Goal: Task Accomplishment & Management: Complete application form

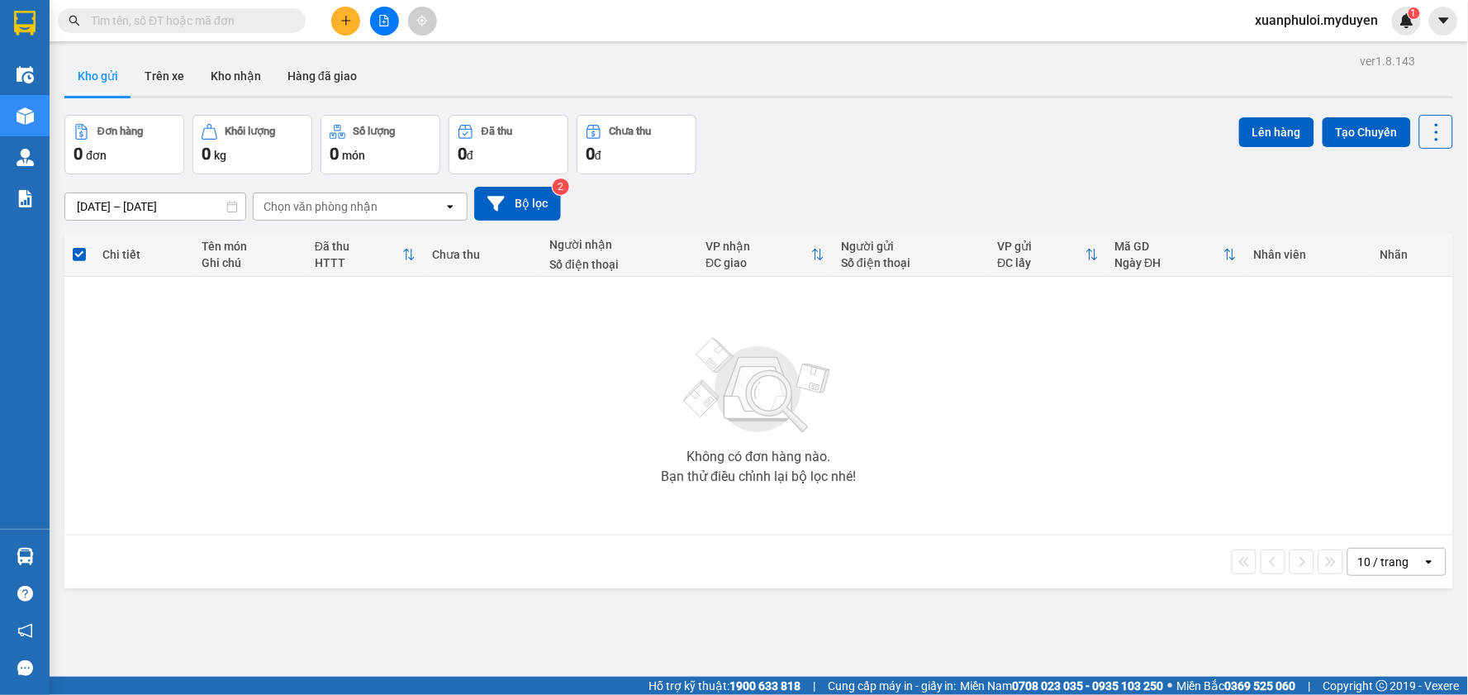
click at [351, 11] on button at bounding box center [345, 21] width 29 height 29
click at [390, 67] on div "Tạo đơn hàng" at bounding box center [411, 62] width 72 height 18
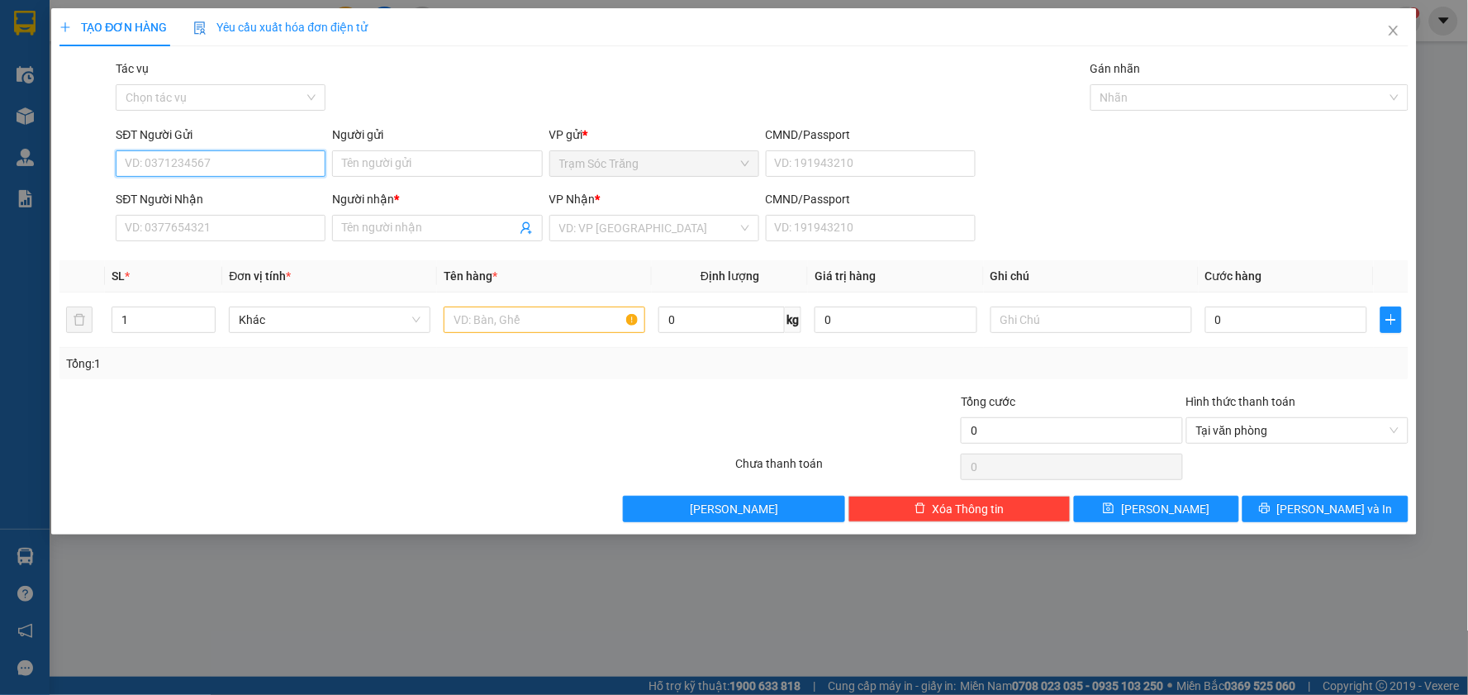
click at [245, 162] on input "SĐT Người Gửi" at bounding box center [221, 163] width 210 height 26
click at [227, 165] on input "SĐT Người Gửi" at bounding box center [221, 163] width 210 height 26
type input "0939377159"
click at [336, 160] on input "Người gửi" at bounding box center [437, 163] width 210 height 26
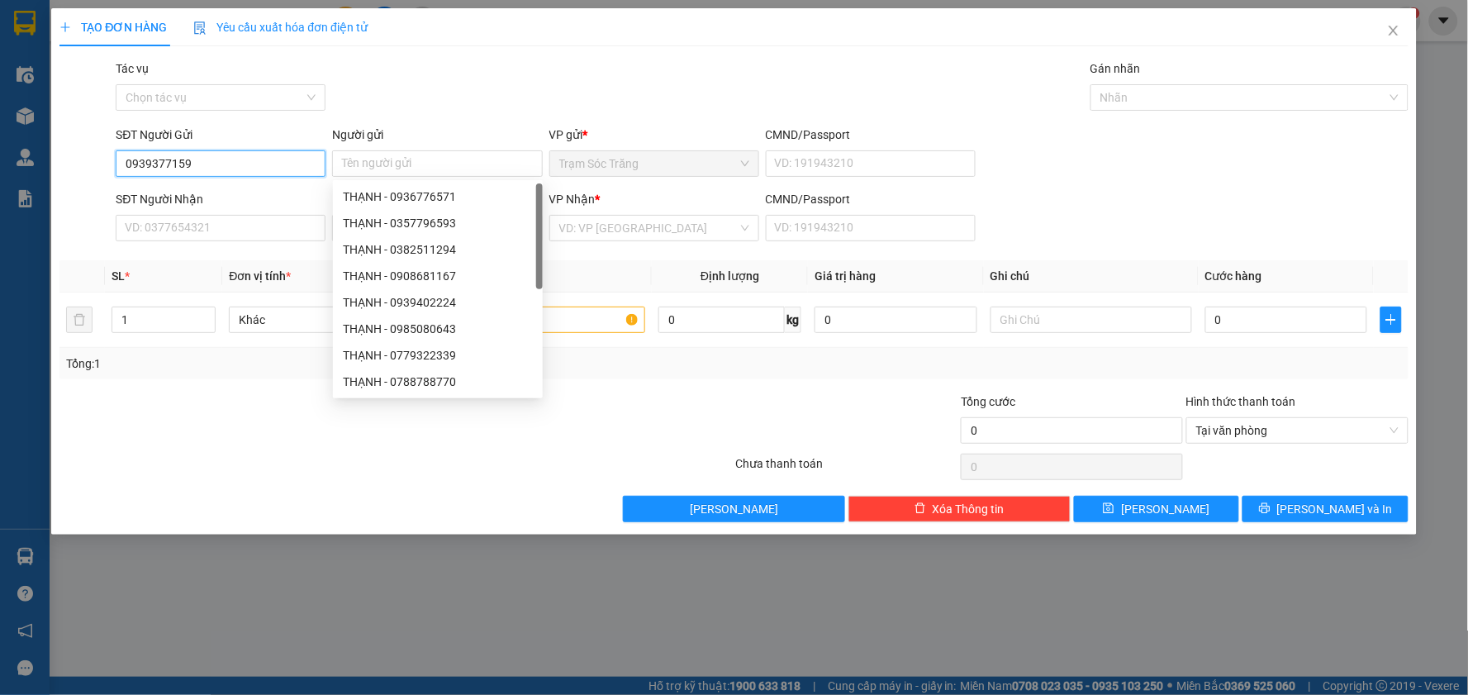
click at [282, 172] on input "0939377159" at bounding box center [221, 163] width 210 height 26
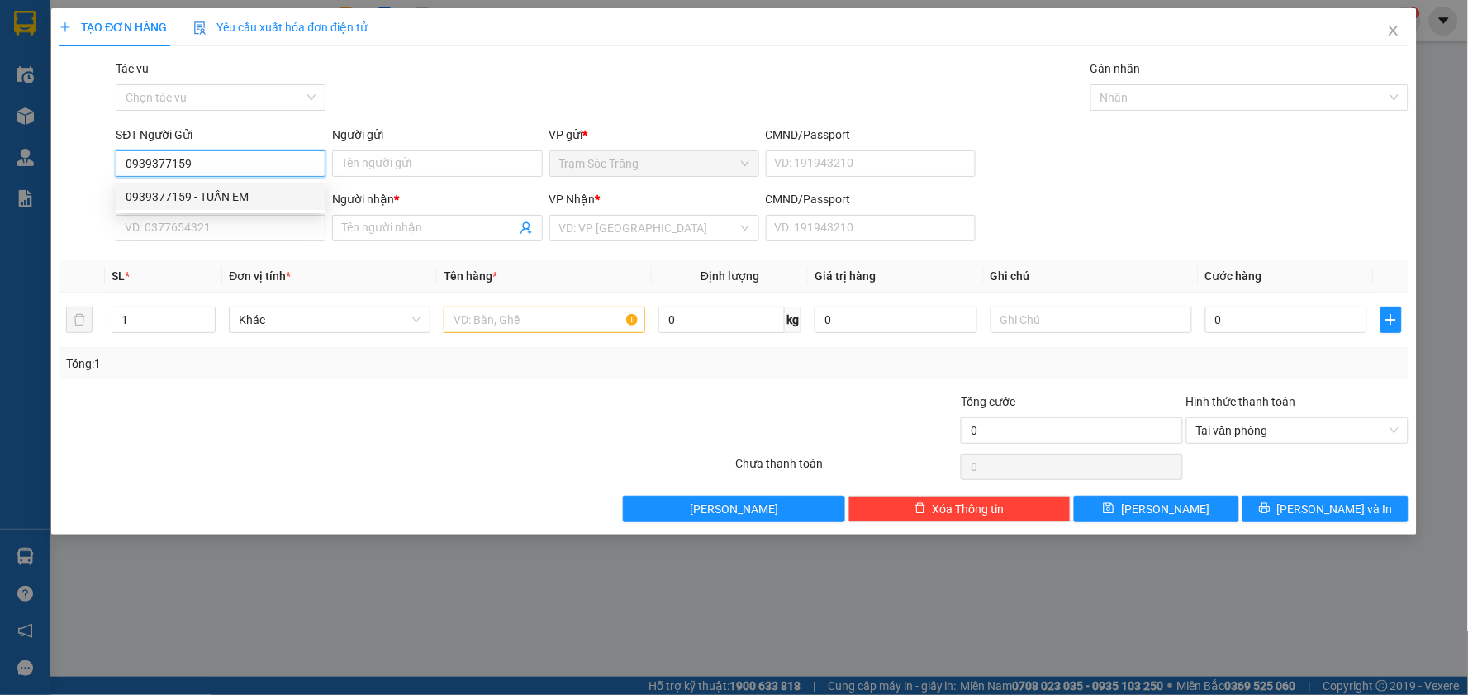
click at [253, 192] on div "0939377159 - TUẤN EM" at bounding box center [221, 196] width 190 height 18
type input "TUẤN EM"
type input "0768226377"
type input "LINH"
type input "40.000"
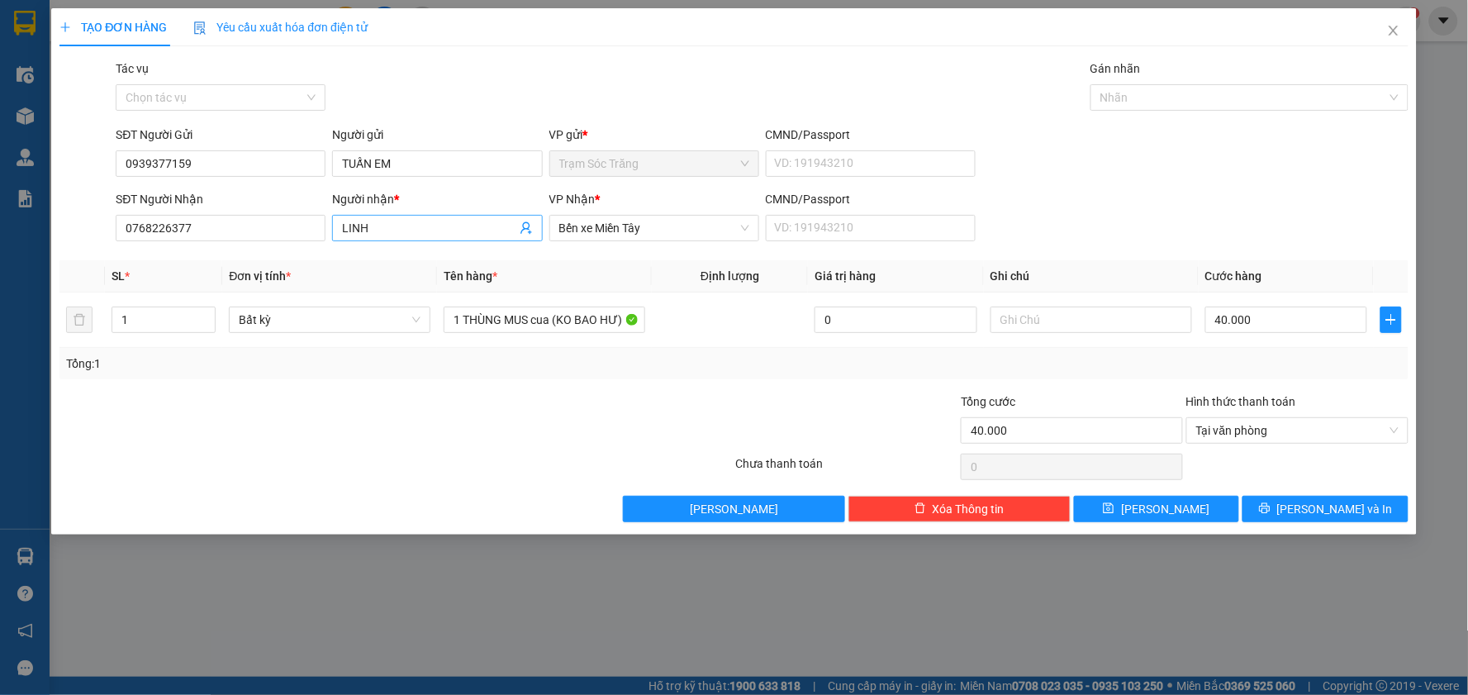
click at [382, 225] on input "LINH" at bounding box center [428, 228] width 173 height 18
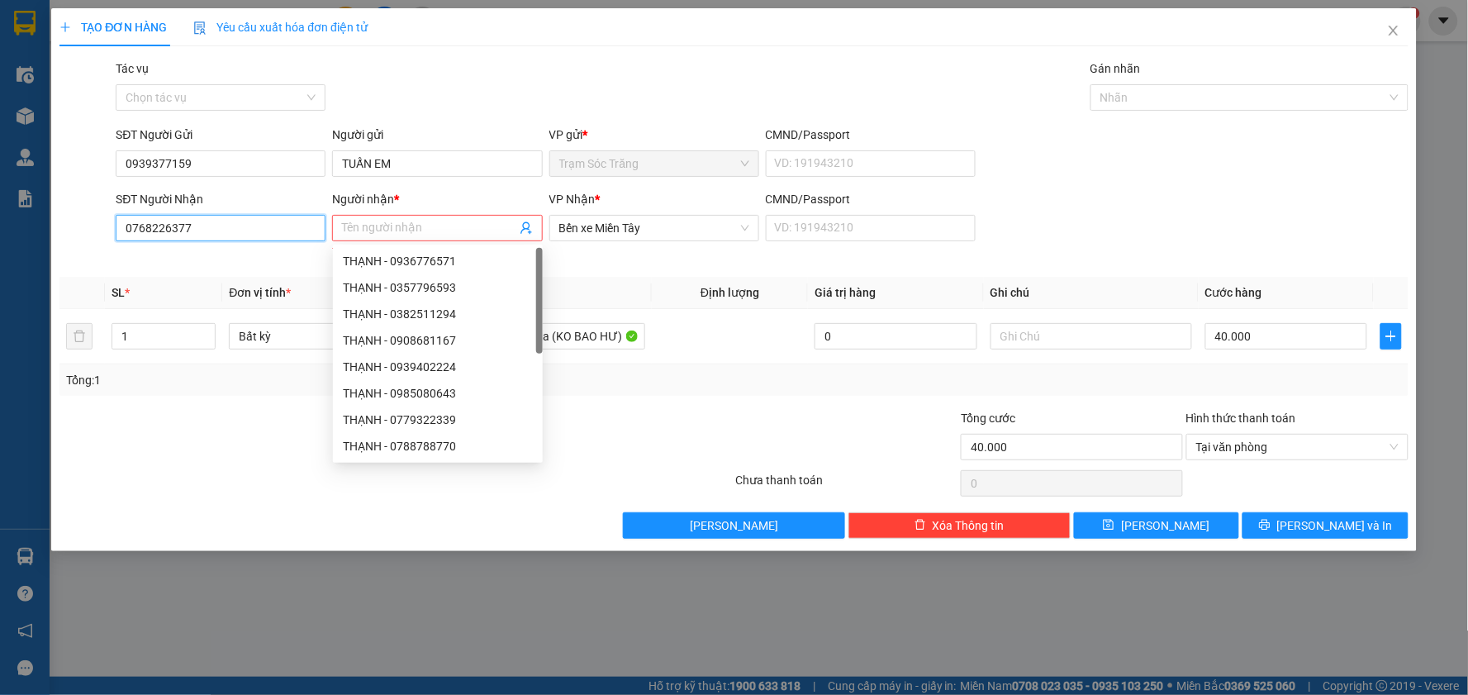
click at [273, 221] on input "0768226377" at bounding box center [221, 228] width 210 height 26
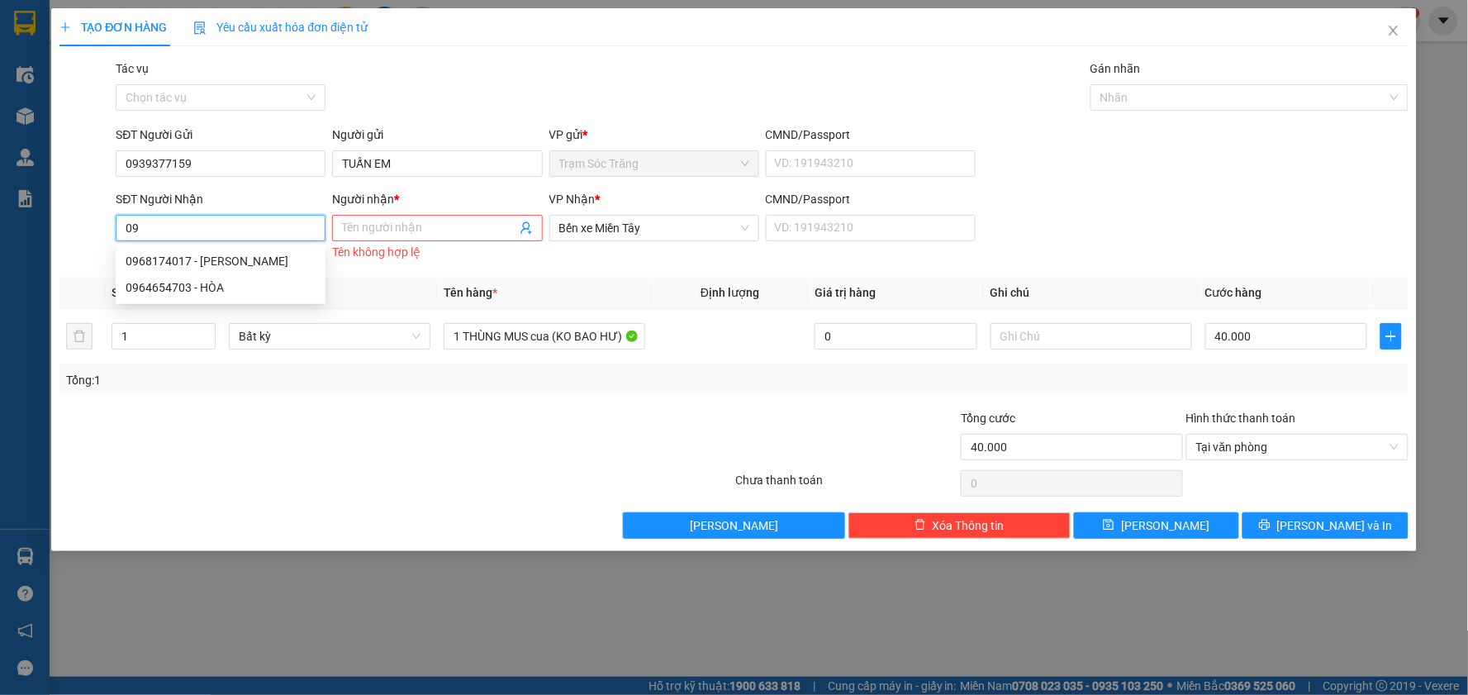
type input "0"
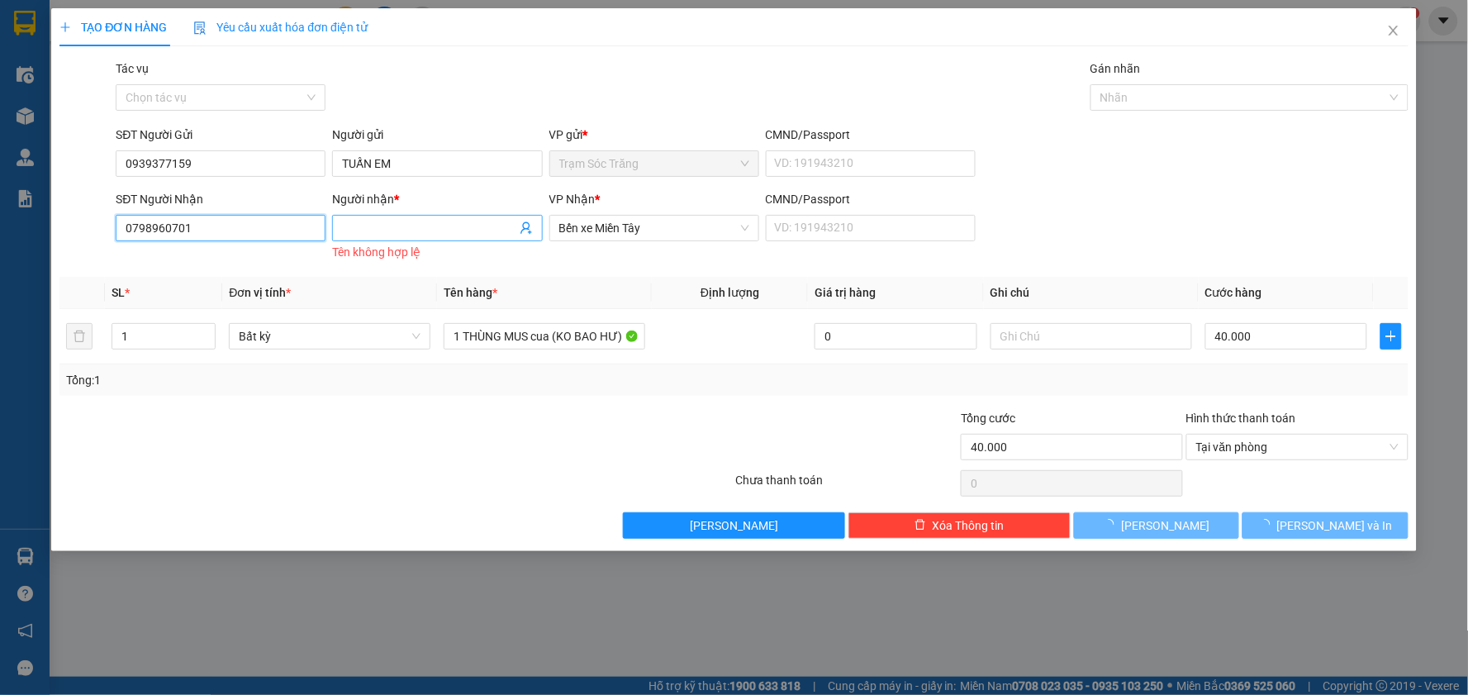
type input "0798960701"
click at [392, 220] on input "Người nhận *" at bounding box center [428, 228] width 173 height 18
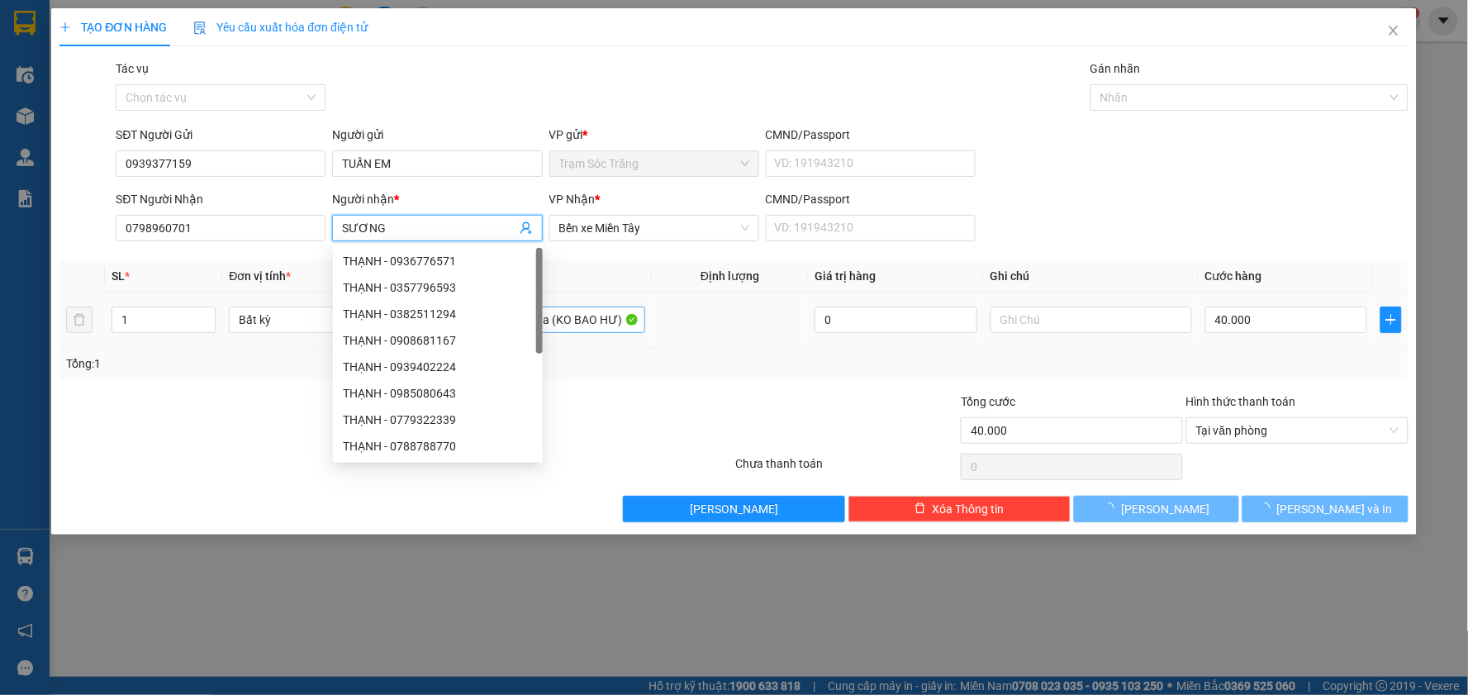
type input "SƯƠNG"
click at [581, 317] on input "1 THÙNG MUS cua (KO BAO HƯ)" at bounding box center [544, 319] width 202 height 26
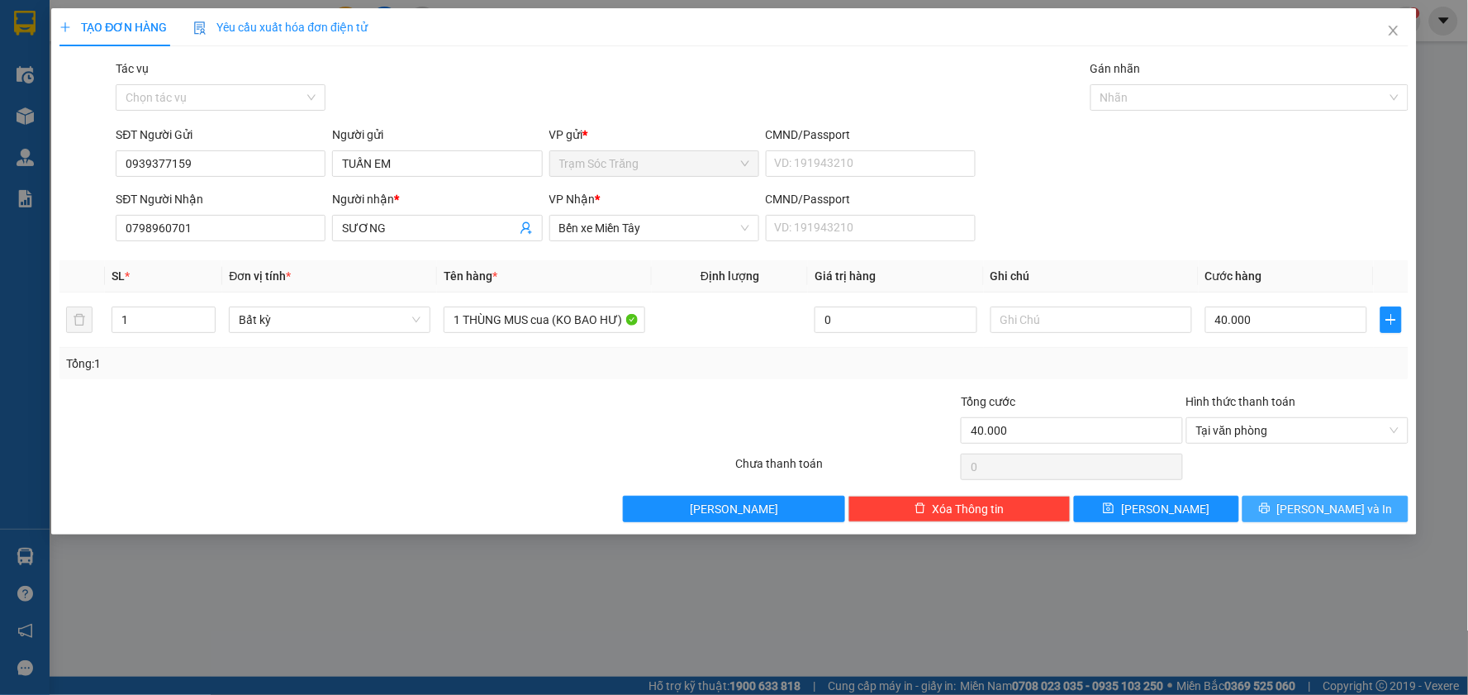
click at [1330, 513] on span "[PERSON_NAME] và In" at bounding box center [1335, 509] width 116 height 18
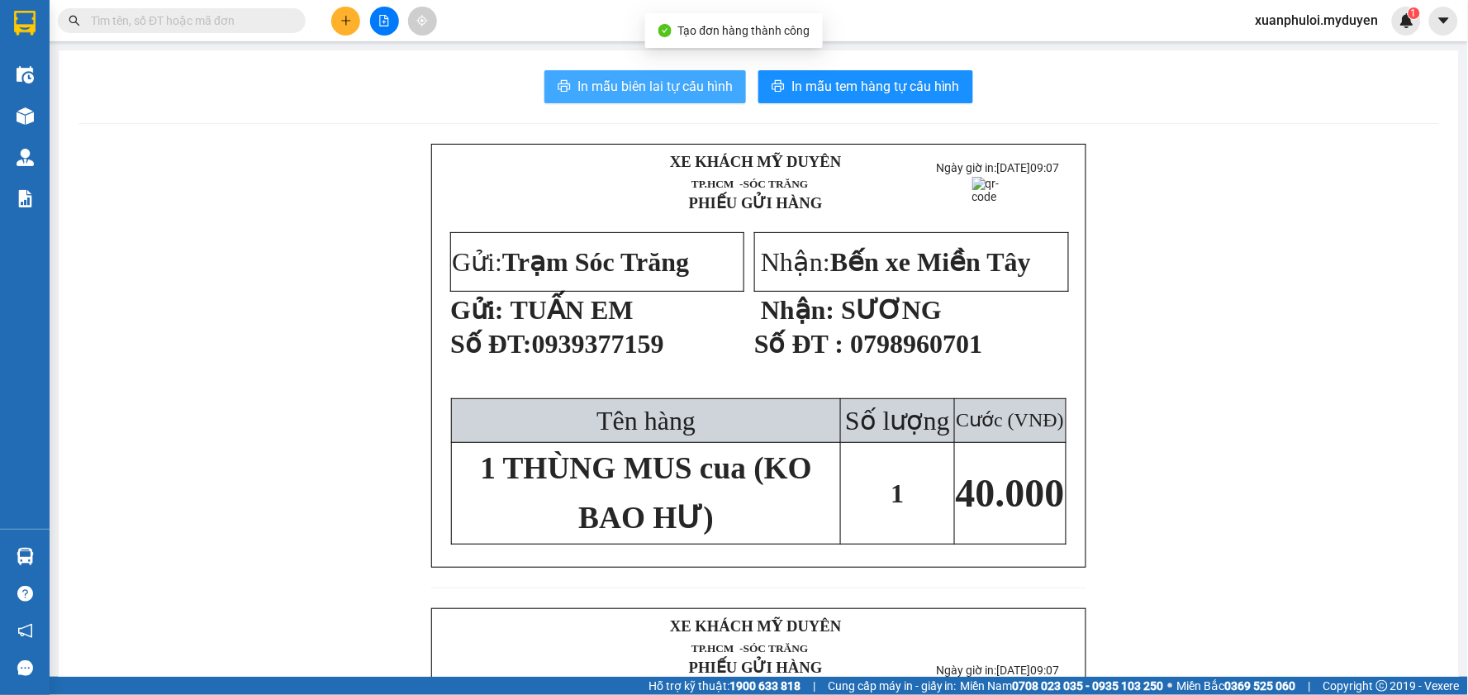
click at [673, 78] on span "In mẫu biên lai tự cấu hình" at bounding box center [654, 86] width 155 height 21
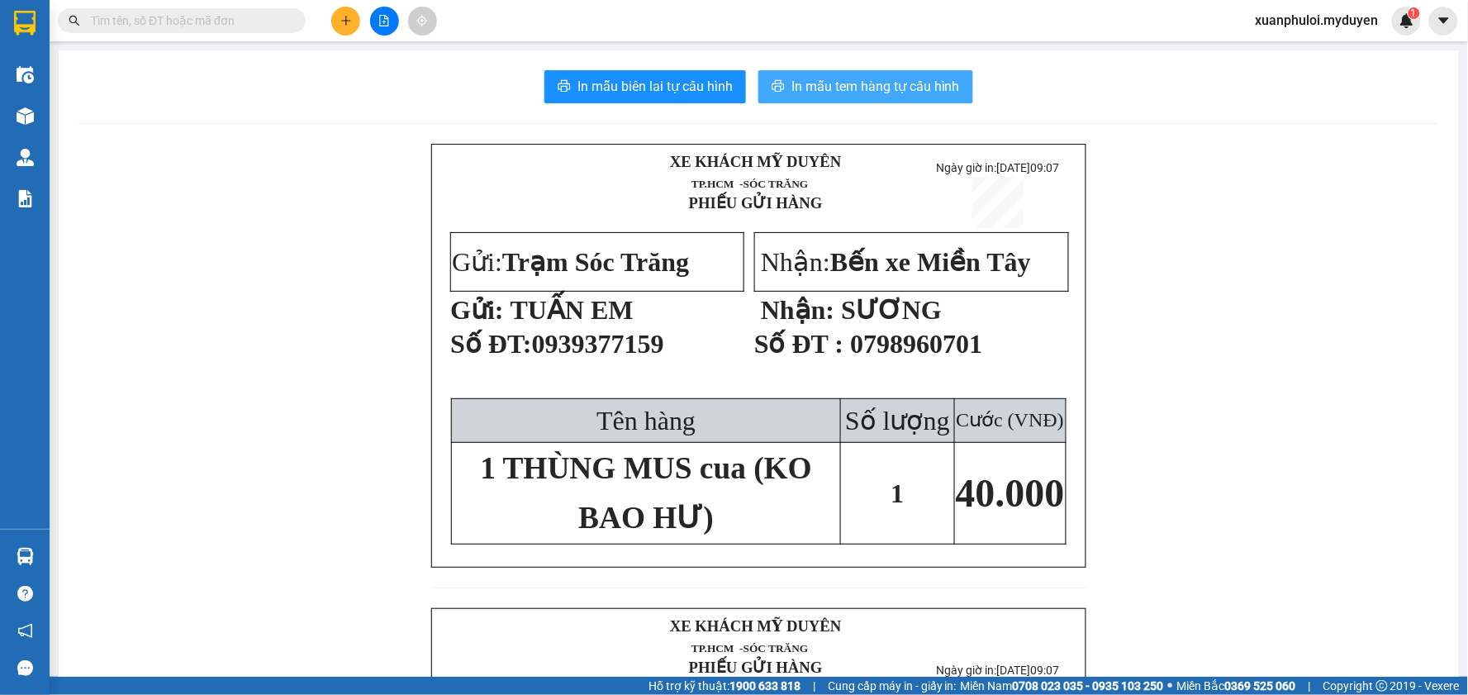
click at [870, 83] on span "In mẫu tem hàng tự cấu hình" at bounding box center [875, 86] width 168 height 21
